Goal: Ask a question

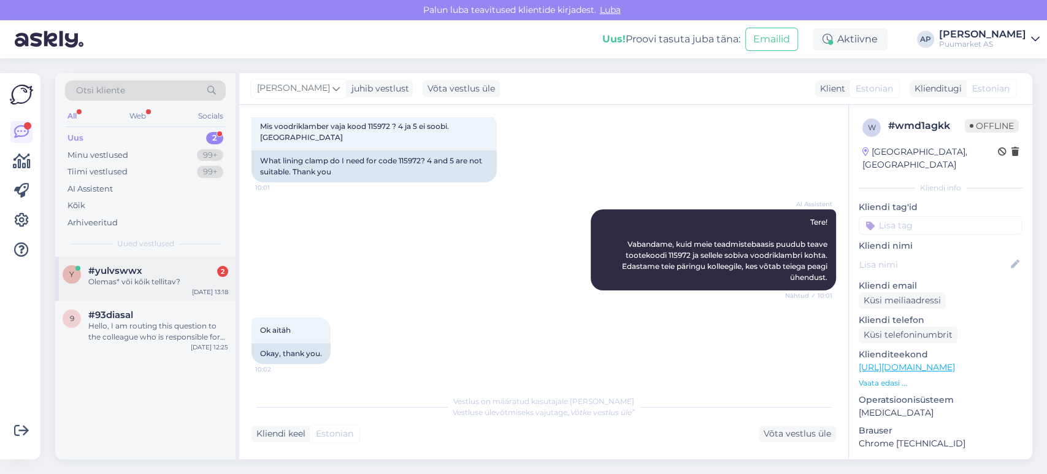
click at [155, 299] on div "y #yulvswwx 2 Olemas* või kõik tellitav? [DATE] 13:18" at bounding box center [145, 278] width 180 height 44
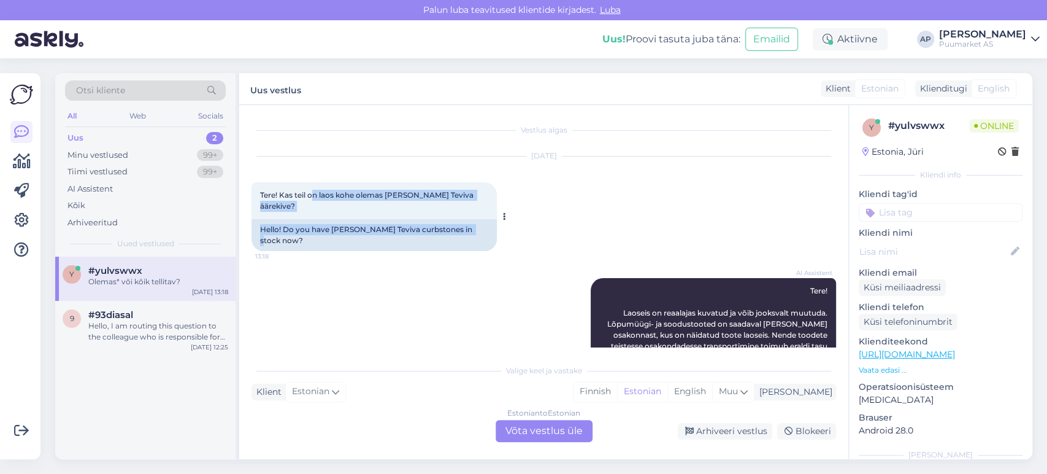
drag, startPoint x: 314, startPoint y: 196, endPoint x: 467, endPoint y: 213, distance: 154.3
click at [467, 213] on div "Tere! Kas teil on laos kohe olemas [PERSON_NAME] Teviva äärekive? 13:18 Hello! …" at bounding box center [374, 216] width 245 height 69
click at [467, 219] on div "Hello! Do you have [PERSON_NAME] Teviva curbstones in stock now?" at bounding box center [374, 235] width 245 height 32
drag, startPoint x: 386, startPoint y: 195, endPoint x: 471, endPoint y: 200, distance: 85.4
click at [471, 200] on div "Tere! Kas teil on laos kohe olemas [PERSON_NAME] Teviva äärekive? 13:18" at bounding box center [374, 200] width 245 height 37
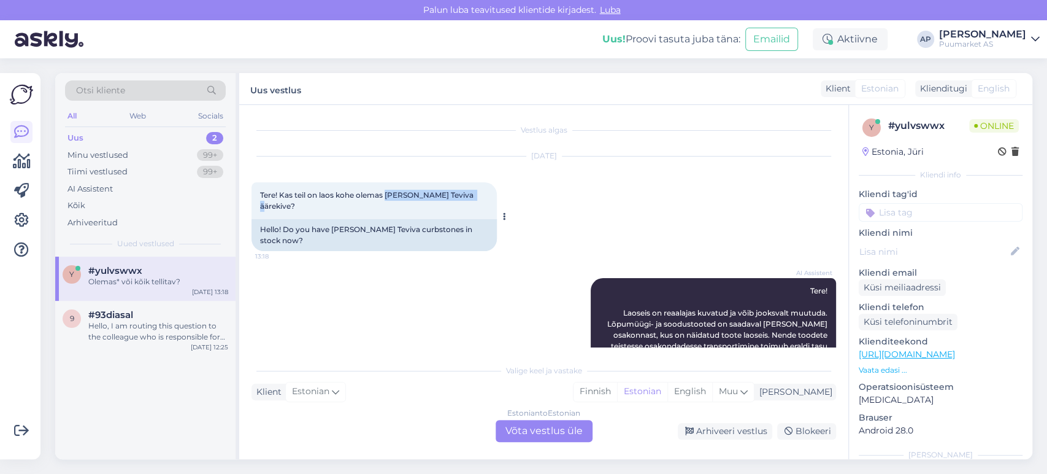
copy span "[PERSON_NAME] äärekive"
click at [698, 191] on div "[DATE] Tere! Kas teil on laos kohe olemas [PERSON_NAME] Teviva äärekive? 13:18 …" at bounding box center [544, 203] width 585 height 121
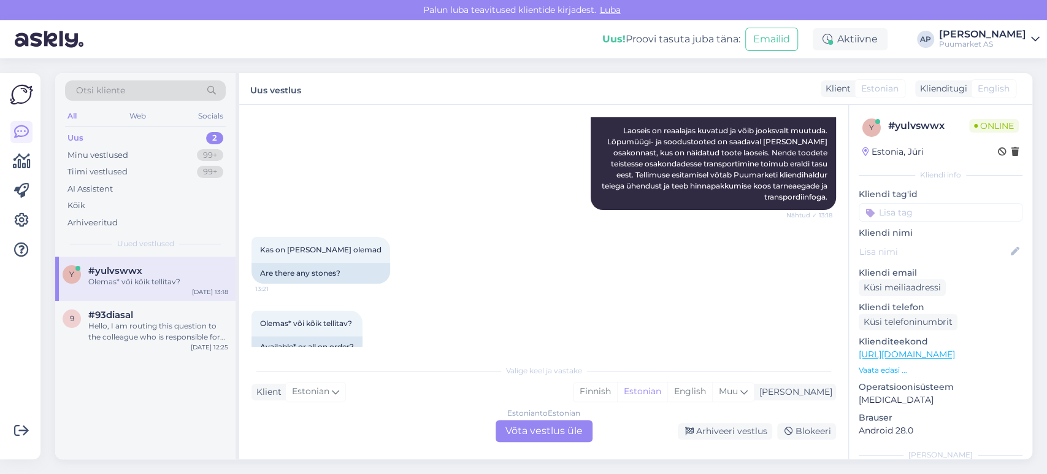
scroll to position [183, 0]
click at [406, 249] on div "Kas on [PERSON_NAME] olemad 13:21 Are there any stones?" at bounding box center [544, 259] width 585 height 74
click at [530, 431] on div "Estonian to Estonian Võta vestlus üle" at bounding box center [544, 431] width 97 height 22
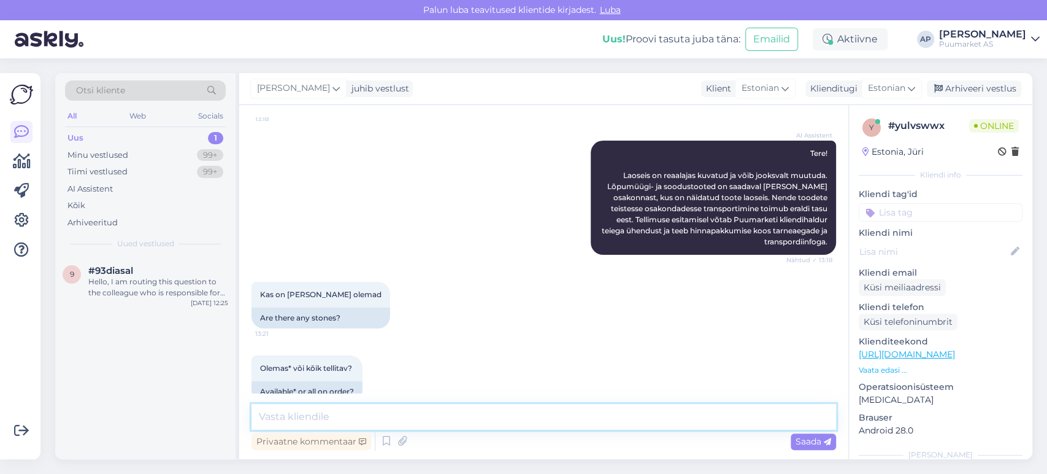
click at [460, 414] on textarea at bounding box center [544, 417] width 585 height 26
type textarea "Tervist!"
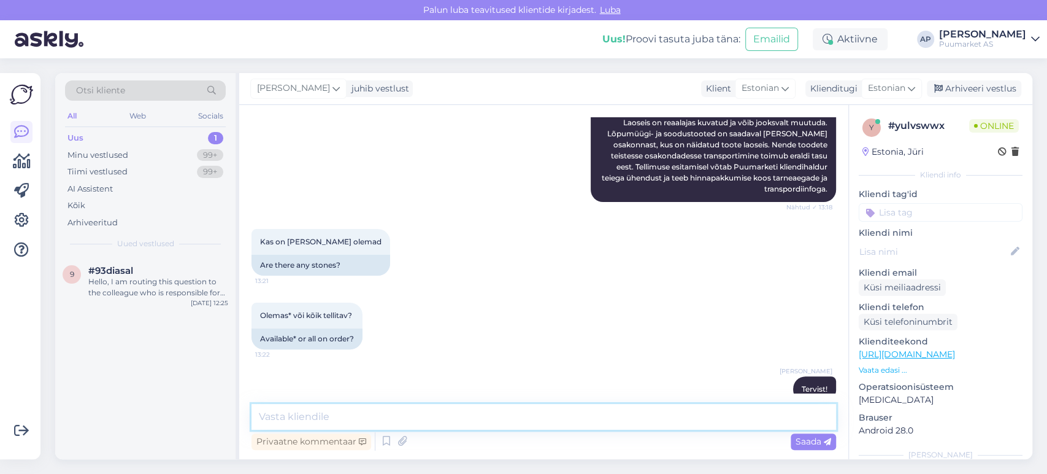
click at [414, 412] on textarea at bounding box center [544, 417] width 585 height 26
click at [384, 417] on textarea "See on tellitav toode" at bounding box center [544, 417] width 585 height 26
type textarea "See on tellitav toode"
click at [820, 440] on span "Saada" at bounding box center [814, 441] width 36 height 11
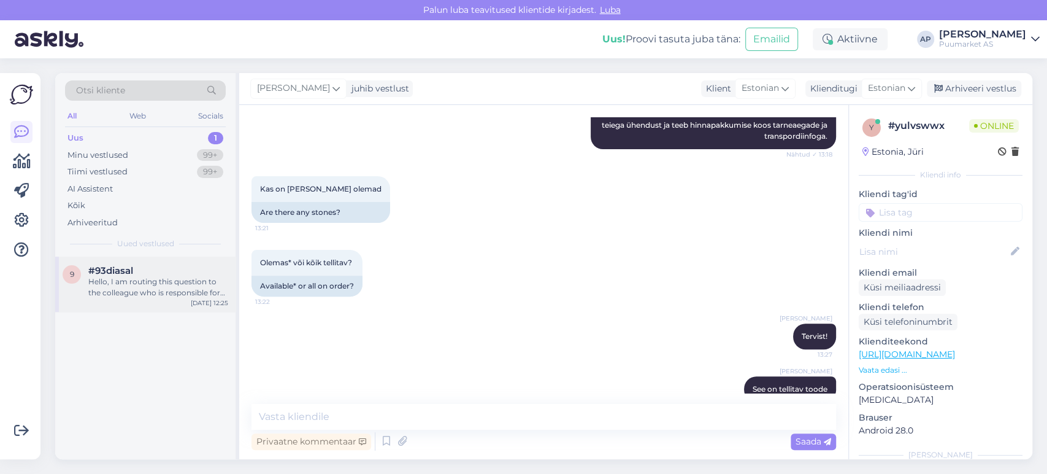
click at [153, 302] on div "9 #93diasal Hello, I am routing this question to the colleague who is responsib…" at bounding box center [145, 283] width 180 height 55
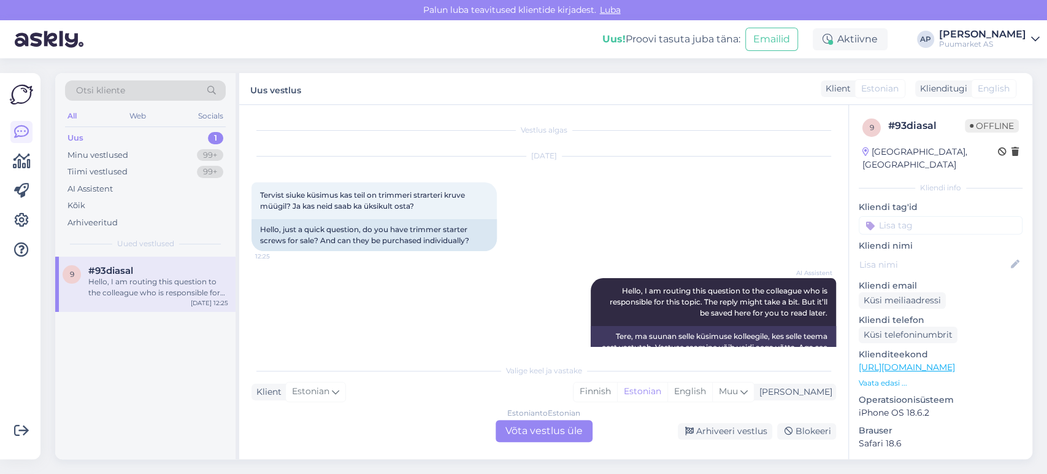
scroll to position [35, 0]
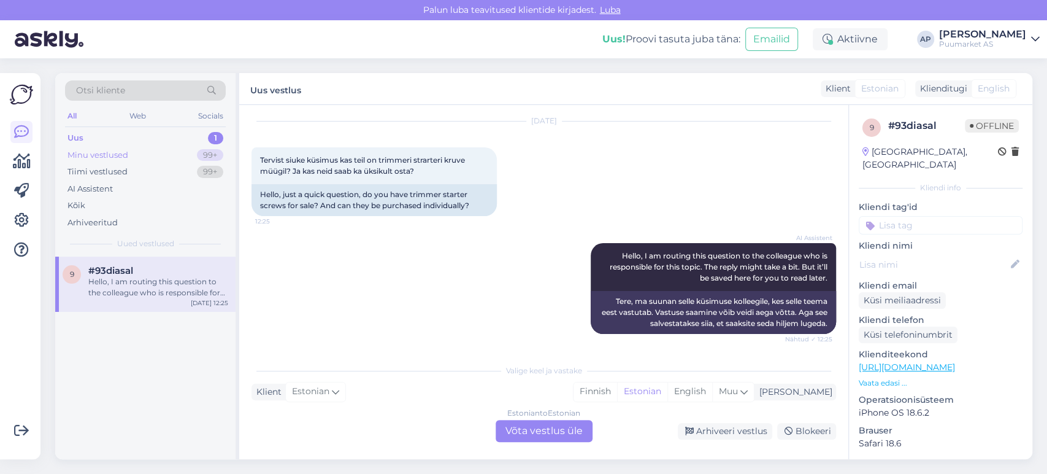
click at [120, 159] on div "Minu vestlused" at bounding box center [97, 155] width 61 height 12
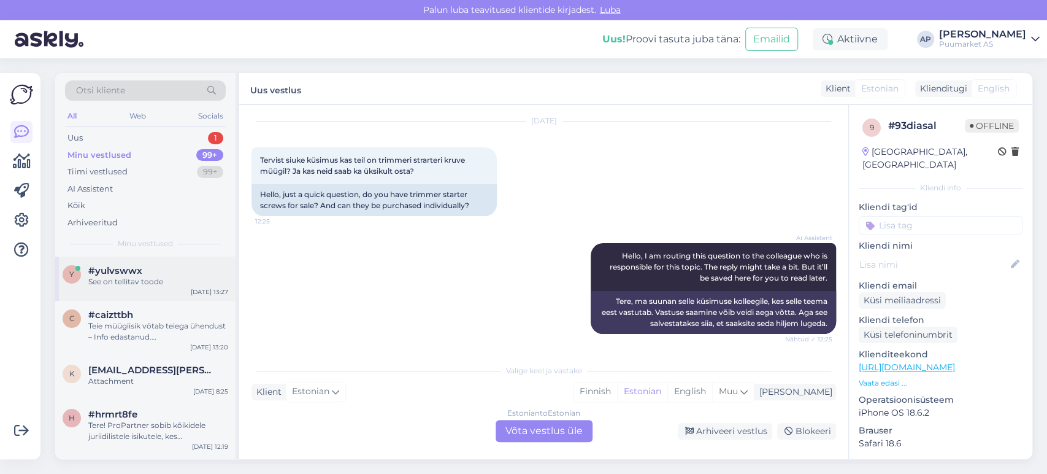
click at [154, 276] on div "See on tellitav toode" at bounding box center [158, 281] width 140 height 11
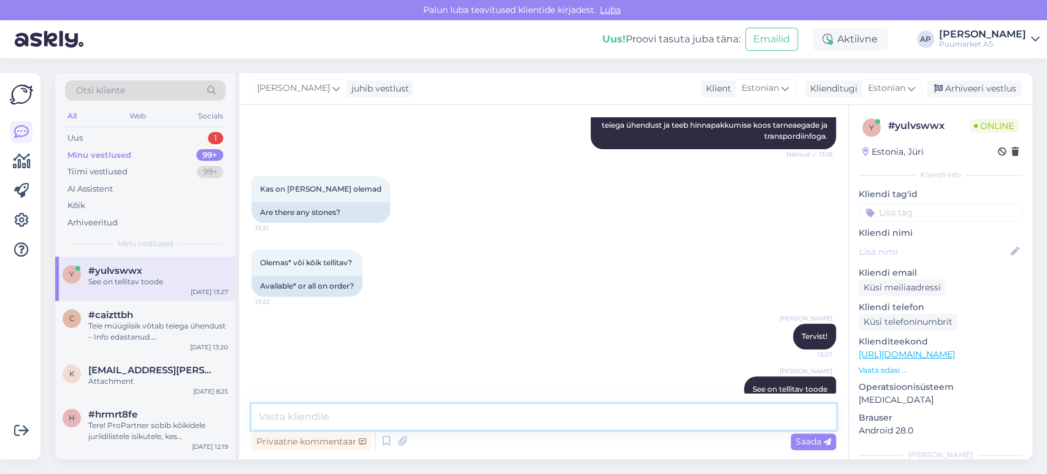
click at [488, 404] on textarea at bounding box center [544, 417] width 585 height 26
drag, startPoint x: 425, startPoint y: 411, endPoint x: 0, endPoint y: 372, distance: 427.0
click at [0, 393] on div "Võimalused Veendu, et Askly loob sulle väärtust. Sulge Ühenda FB ja IG sõnumid …" at bounding box center [523, 265] width 1047 height 415
type textarea "Kas soovite pakkumist ?"
click at [806, 447] on div "Saada" at bounding box center [813, 441] width 45 height 17
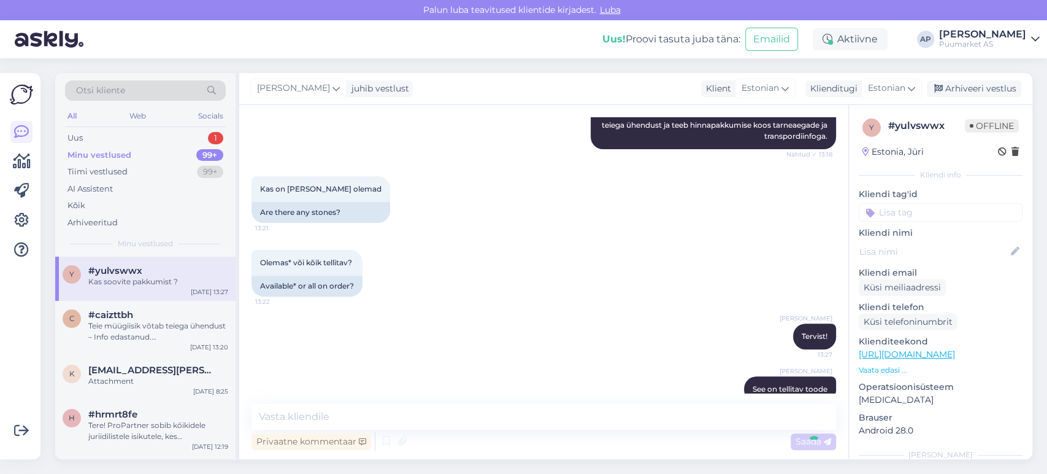
scroll to position [296, 0]
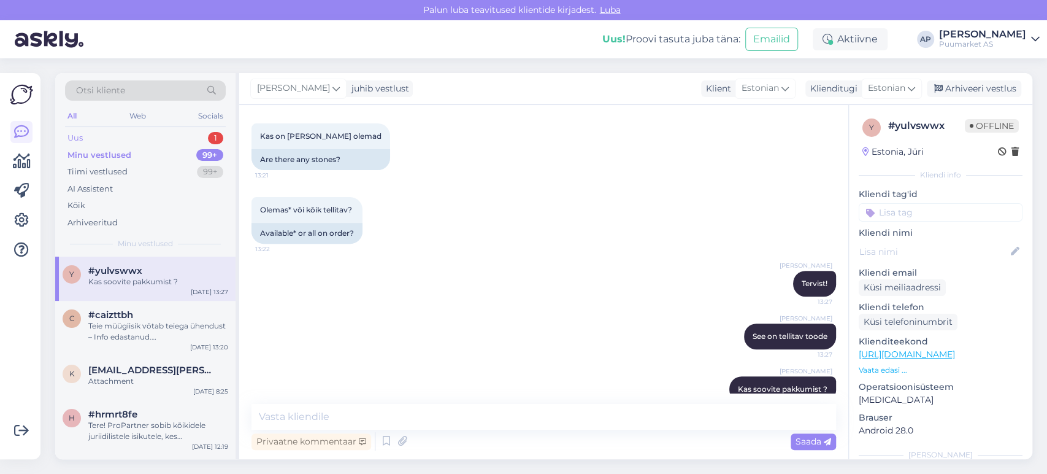
click at [114, 139] on div "Uus 1" at bounding box center [145, 137] width 161 height 17
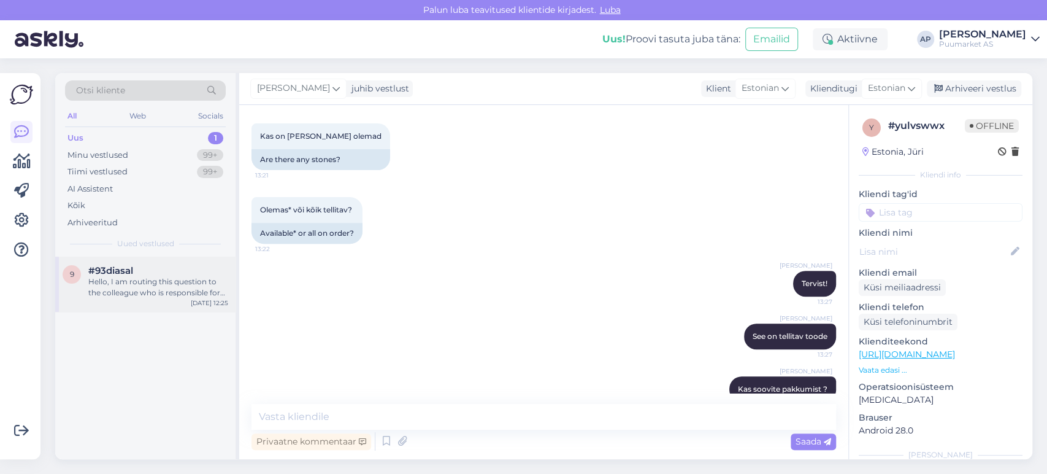
click at [133, 272] on div "#93diasal" at bounding box center [158, 270] width 140 height 11
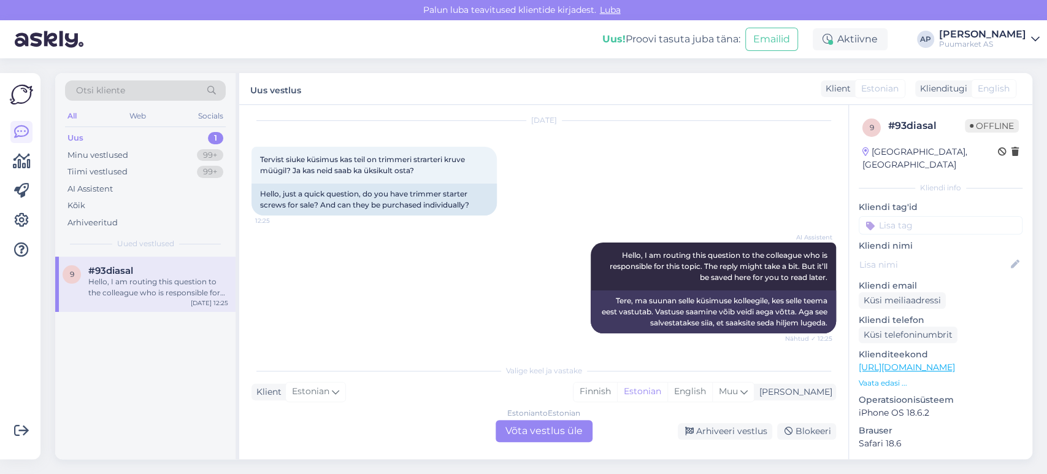
scroll to position [35, 0]
click at [89, 161] on div "Minu vestlused 99+" at bounding box center [145, 155] width 161 height 17
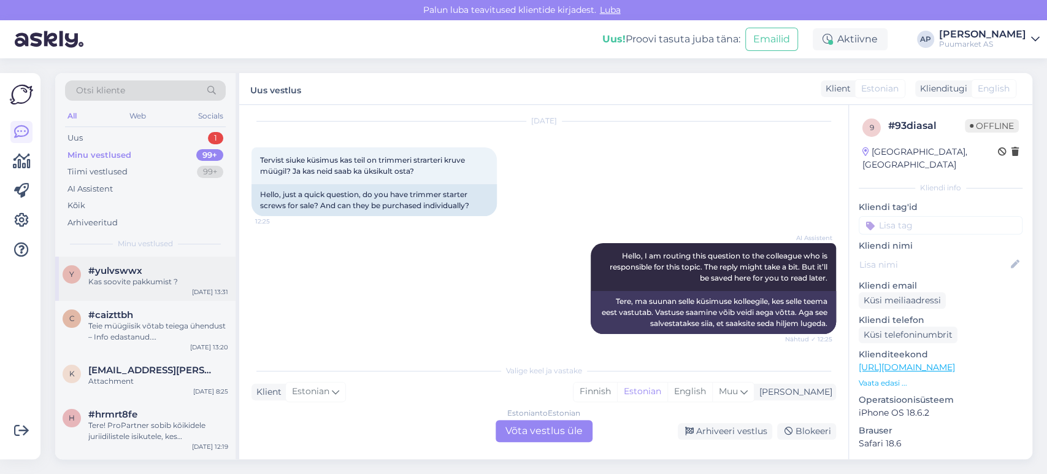
click at [160, 269] on div "#yulvswwx" at bounding box center [158, 270] width 140 height 11
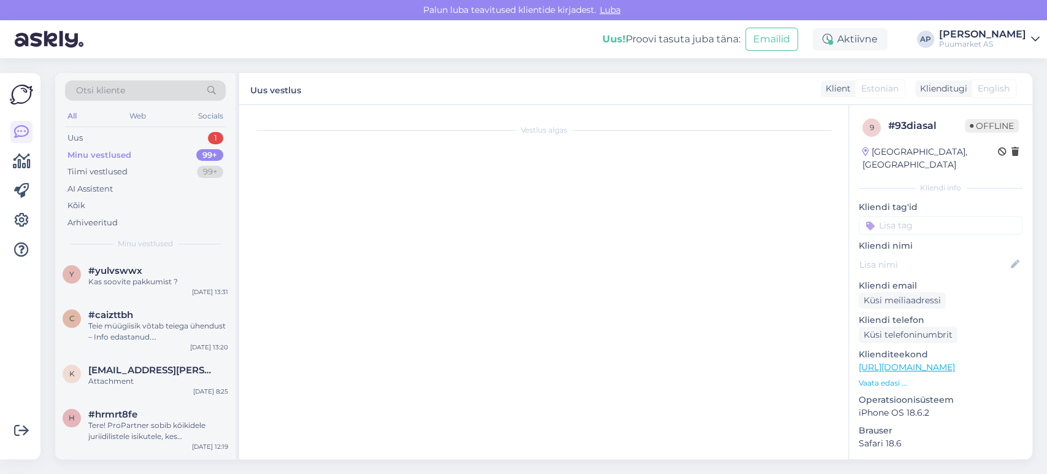
scroll to position [296, 0]
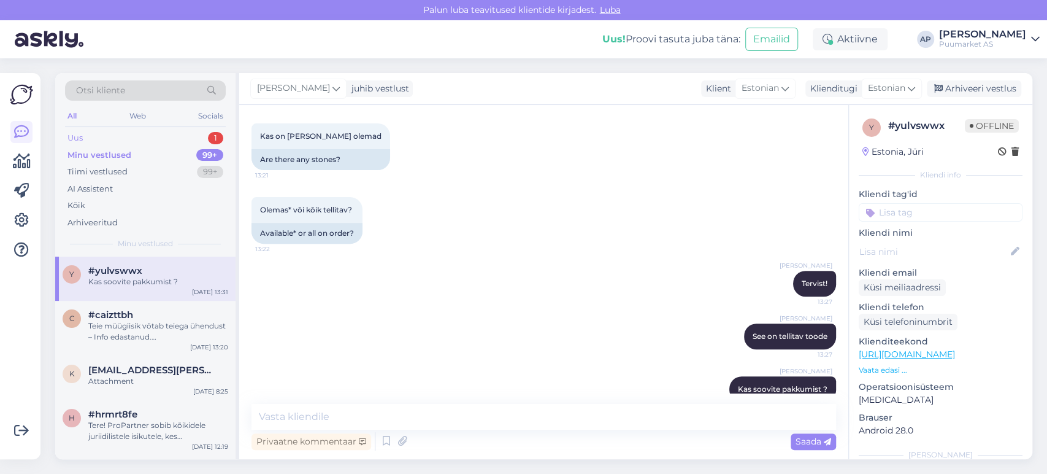
click at [126, 135] on div "Uus 1" at bounding box center [145, 137] width 161 height 17
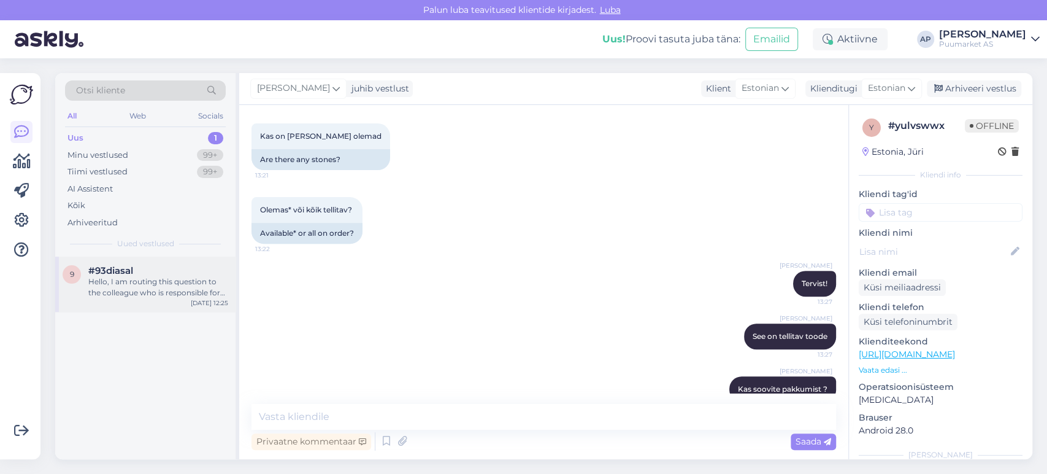
click at [137, 283] on div "Hello, I am routing this question to the colleague who is responsible for this …" at bounding box center [158, 287] width 140 height 22
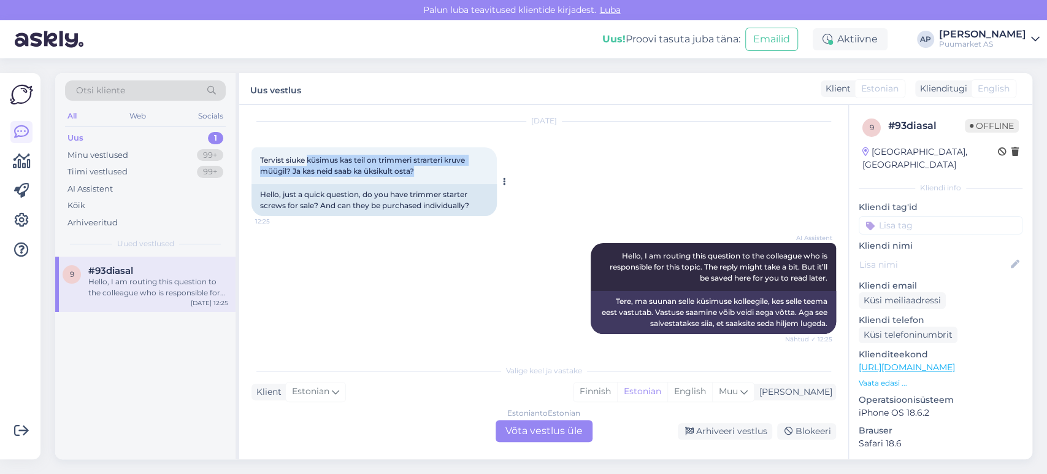
drag, startPoint x: 308, startPoint y: 155, endPoint x: 456, endPoint y: 169, distance: 149.1
click at [456, 169] on div "Tervist siuke küsimus kas teil on trimmeri strarteri kruve müügil? Ja kas neid …" at bounding box center [374, 165] width 245 height 37
drag, startPoint x: 456, startPoint y: 169, endPoint x: 310, endPoint y: 169, distance: 146.6
click at [310, 166] on div "Tervist siuke küsimus kas teil on trimmeri strarteri kruve müügil? Ja kas neid …" at bounding box center [374, 165] width 245 height 37
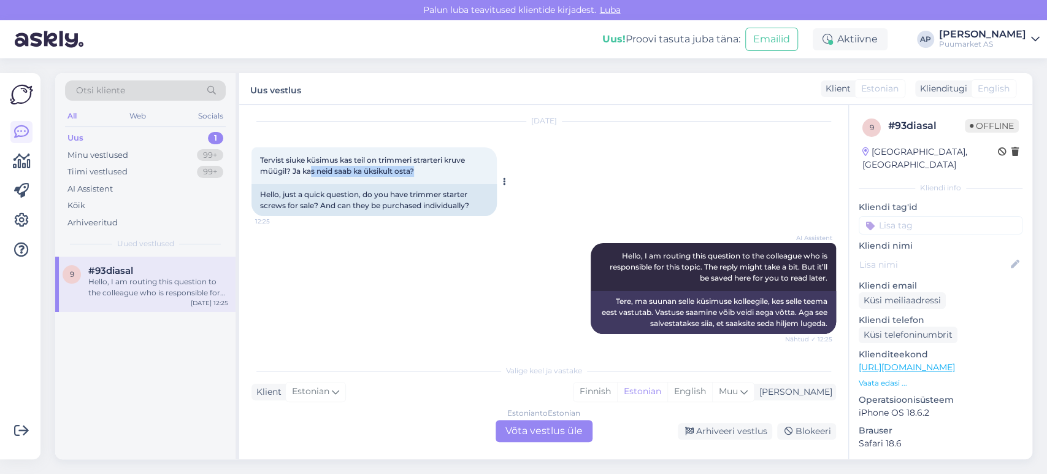
click at [310, 169] on span "Tervist siuke küsimus kas teil on trimmeri strarteri kruve müügil? Ja kas neid …" at bounding box center [363, 165] width 207 height 20
drag, startPoint x: 344, startPoint y: 169, endPoint x: 394, endPoint y: 176, distance: 50.8
click at [394, 176] on div "Tervist siuke küsimus kas teil on trimmeri strarteri kruve müügil? Ja kas neid …" at bounding box center [374, 165] width 245 height 37
click at [395, 176] on div "Tervist siuke küsimus kas teil on trimmeri strarteri kruve müügil? Ja kas neid …" at bounding box center [374, 165] width 245 height 37
drag, startPoint x: 406, startPoint y: 174, endPoint x: 371, endPoint y: 169, distance: 35.3
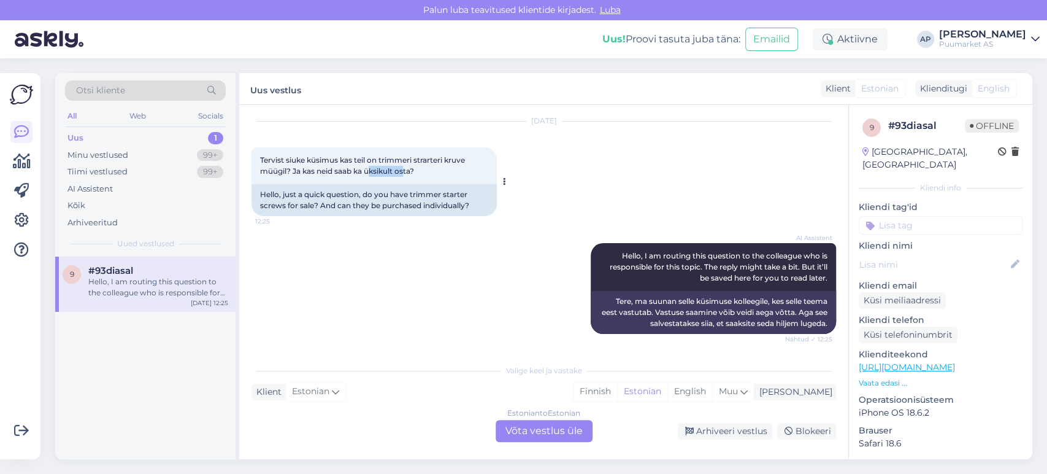
click at [371, 169] on span "Tervist siuke küsimus kas teil on trimmeri strarteri kruve müügil? Ja kas neid …" at bounding box center [363, 165] width 207 height 20
drag, startPoint x: 362, startPoint y: 171, endPoint x: 437, endPoint y: 177, distance: 75.8
click at [437, 177] on div "Tervist siuke küsimus kas teil on trimmeri strarteri kruve müügil? Ja kas neid …" at bounding box center [374, 165] width 245 height 37
click at [436, 177] on div "Tervist siuke küsimus kas teil on trimmeri strarteri kruve müügil? Ja kas neid …" at bounding box center [374, 165] width 245 height 37
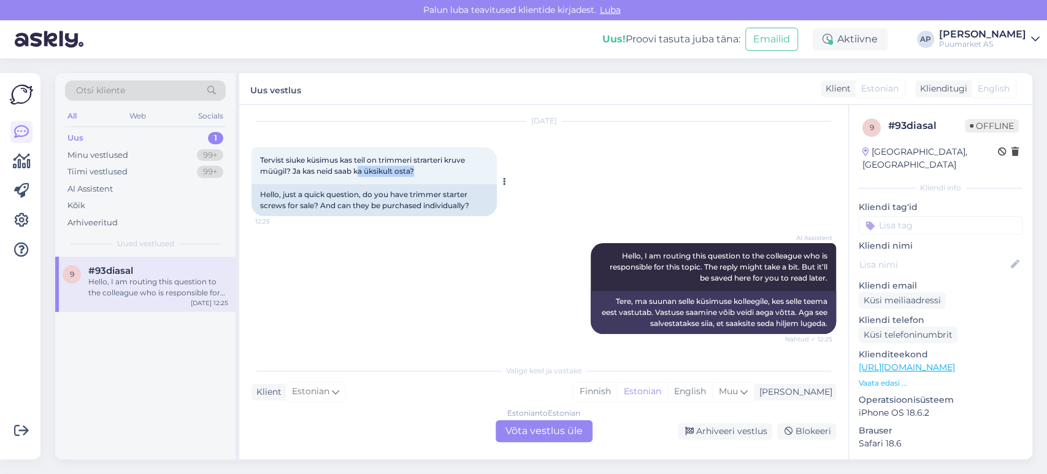
click at [423, 169] on div "Tervist siuke küsimus kas teil on trimmeri strarteri kruve müügil? Ja kas neid …" at bounding box center [374, 165] width 245 height 37
click at [417, 166] on span "Tervist siuke küsimus kas teil on trimmeri strarteri kruve müügil? Ja kas neid …" at bounding box center [363, 165] width 207 height 20
click at [542, 433] on div "Estonian to Estonian Võta vestlus üle" at bounding box center [544, 431] width 97 height 22
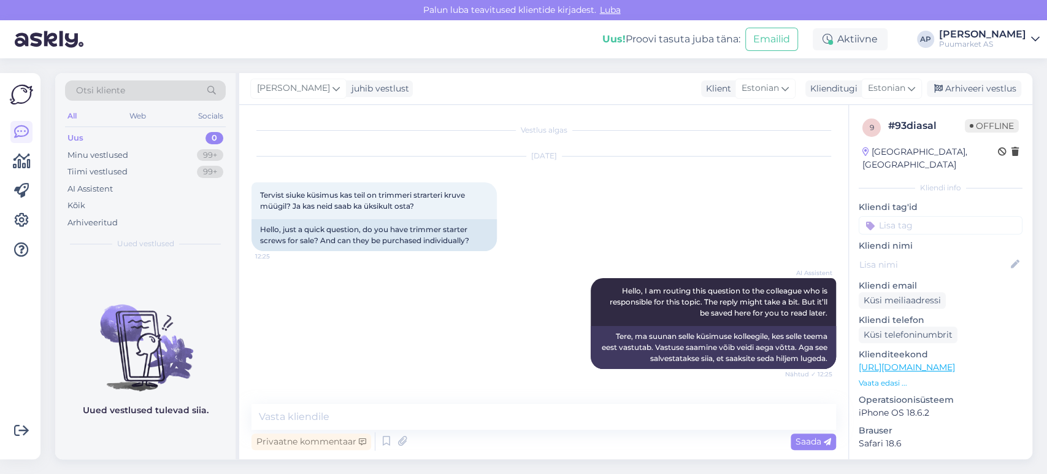
scroll to position [0, 0]
click at [514, 412] on textarea at bounding box center [544, 417] width 585 height 26
type textarea "v"
type textarea "Ei ole"
